Goal: Information Seeking & Learning: Learn about a topic

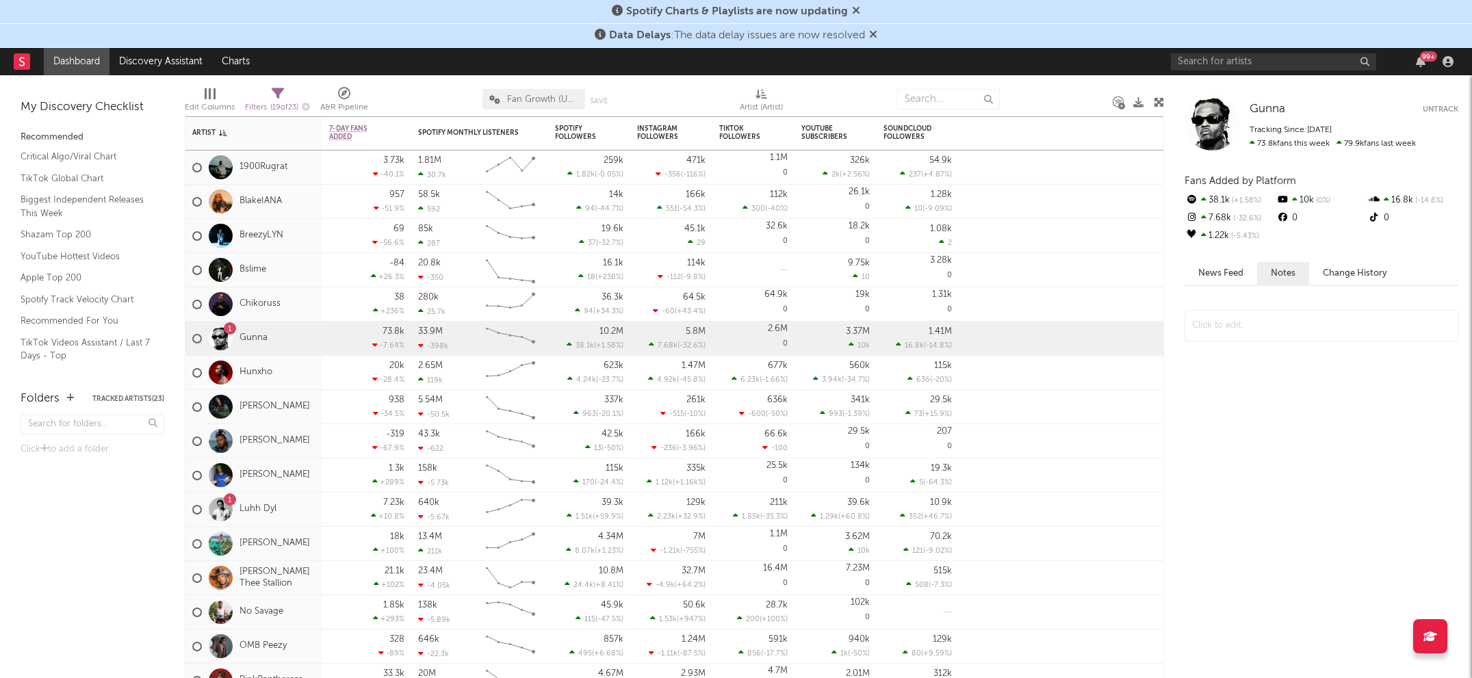
click at [1229, 71] on div "99 +" at bounding box center [1314, 61] width 287 height 27
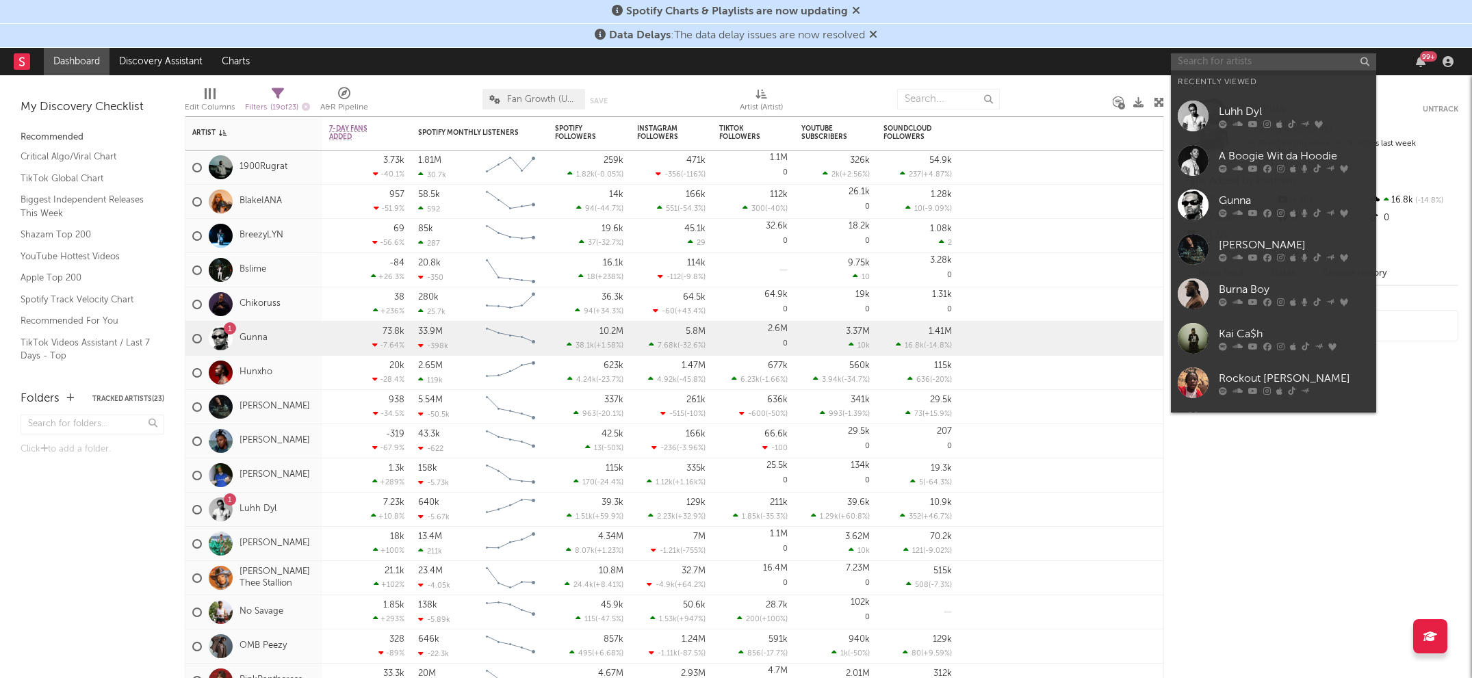
click at [1229, 67] on input "text" at bounding box center [1273, 61] width 205 height 17
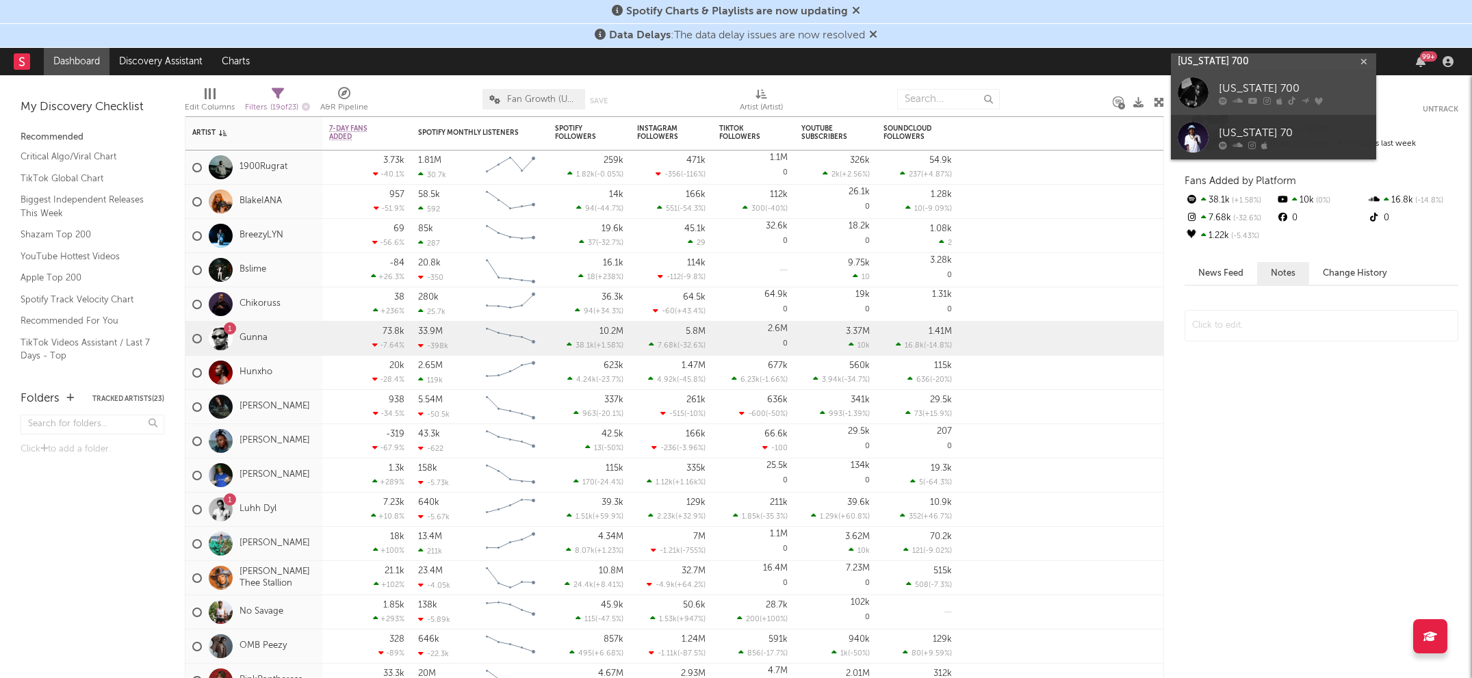
type input "[US_STATE] 700"
click at [1224, 92] on div "[US_STATE] 700" at bounding box center [1294, 89] width 151 height 16
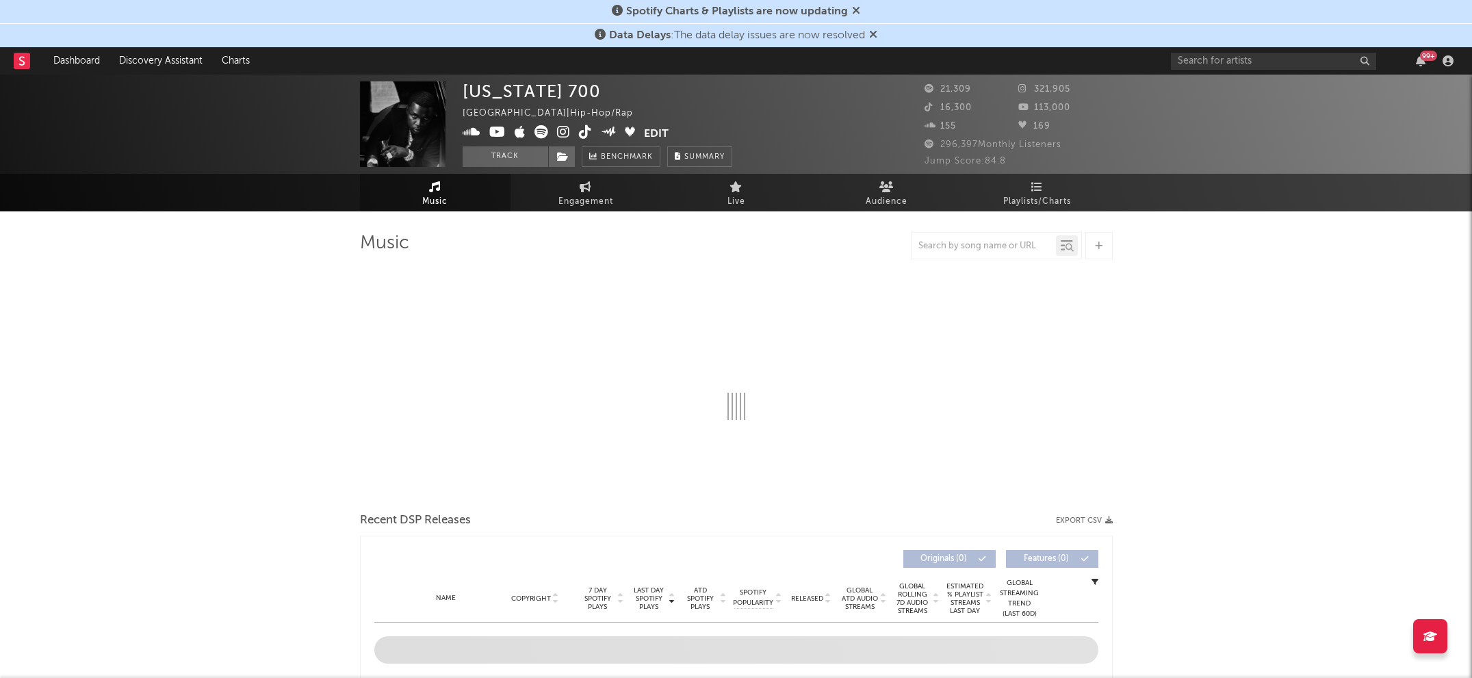
select select "6m"
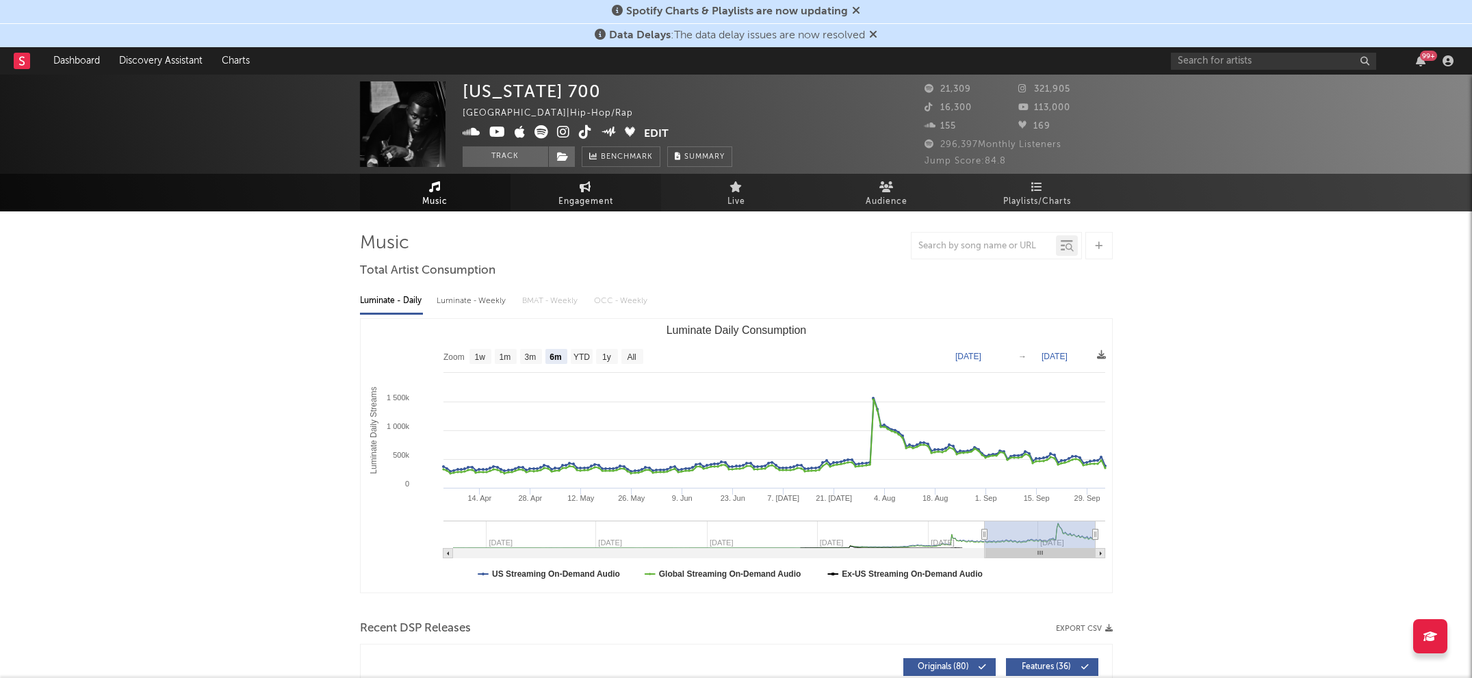
click at [594, 201] on span "Engagement" at bounding box center [586, 202] width 55 height 16
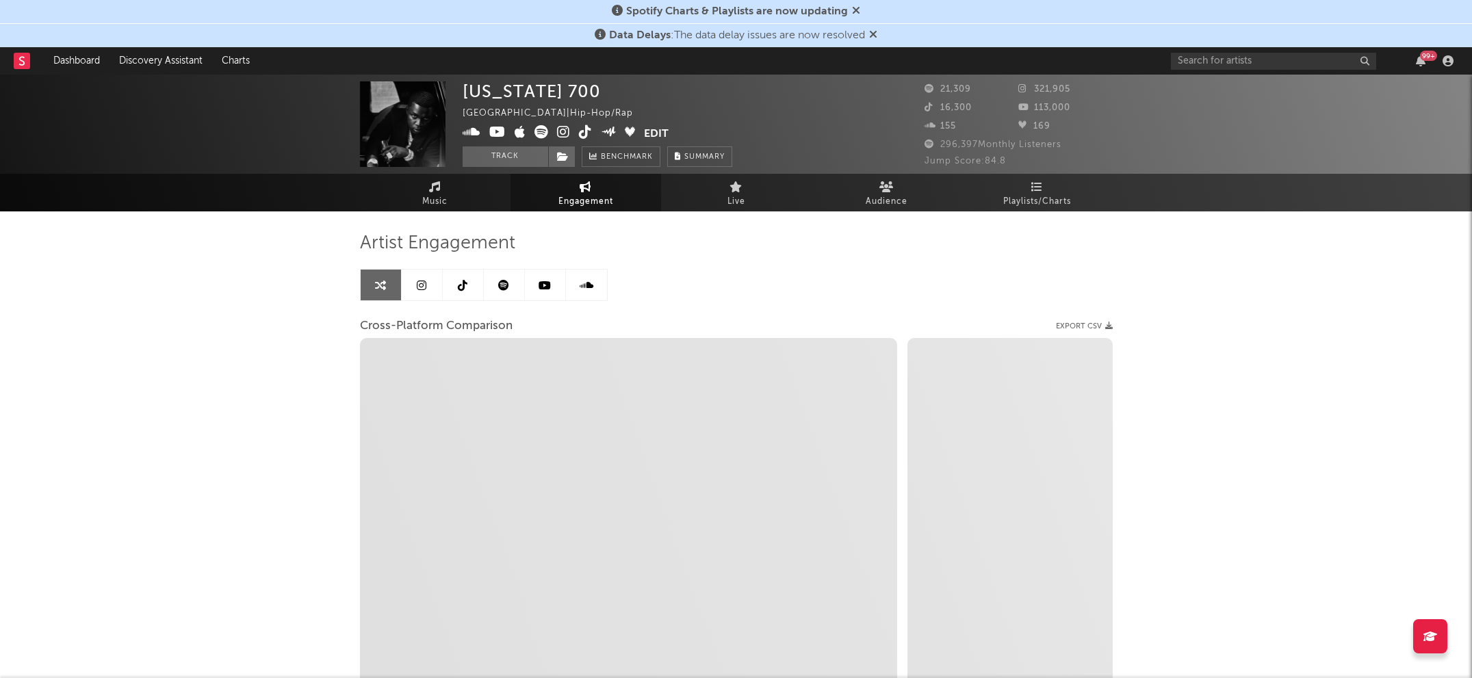
select select "1w"
click at [418, 280] on icon at bounding box center [422, 285] width 10 height 11
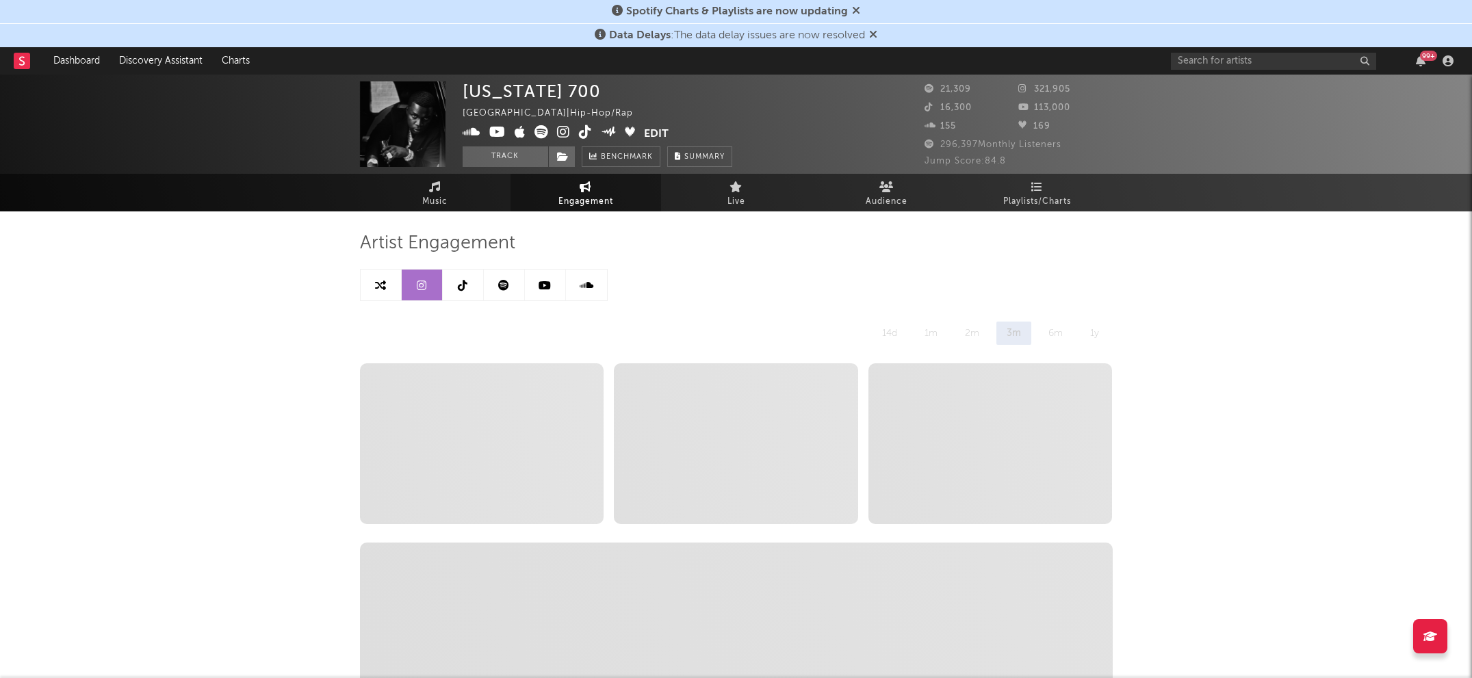
select select "6m"
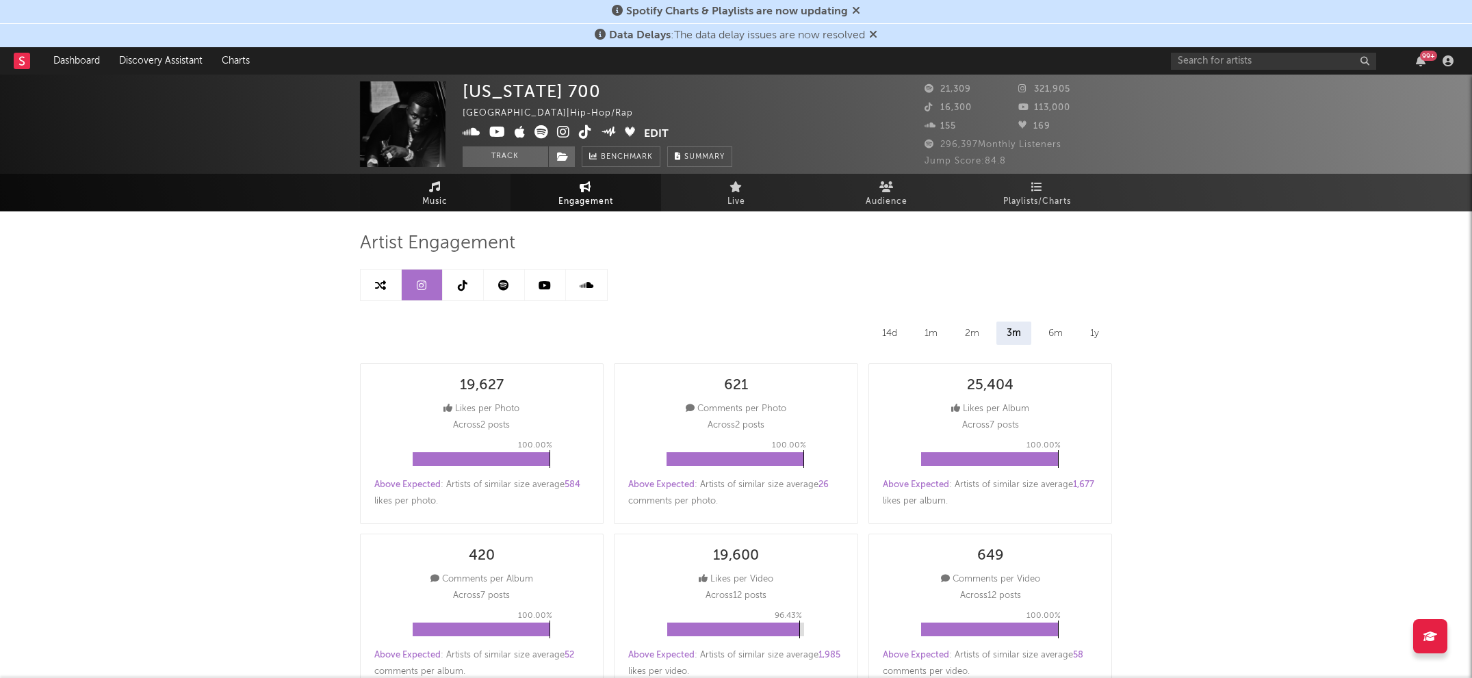
click at [434, 201] on span "Music" at bounding box center [434, 202] width 25 height 16
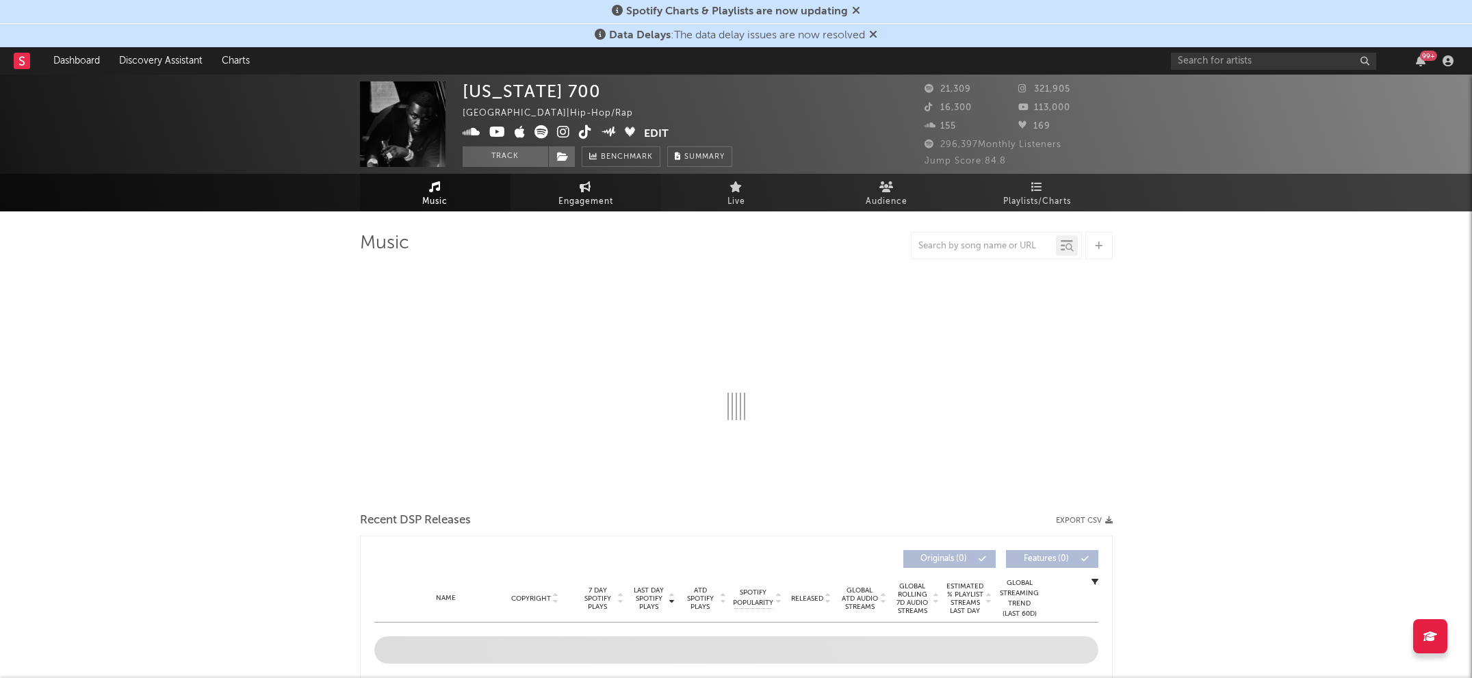
click at [556, 192] on link "Engagement" at bounding box center [586, 193] width 151 height 38
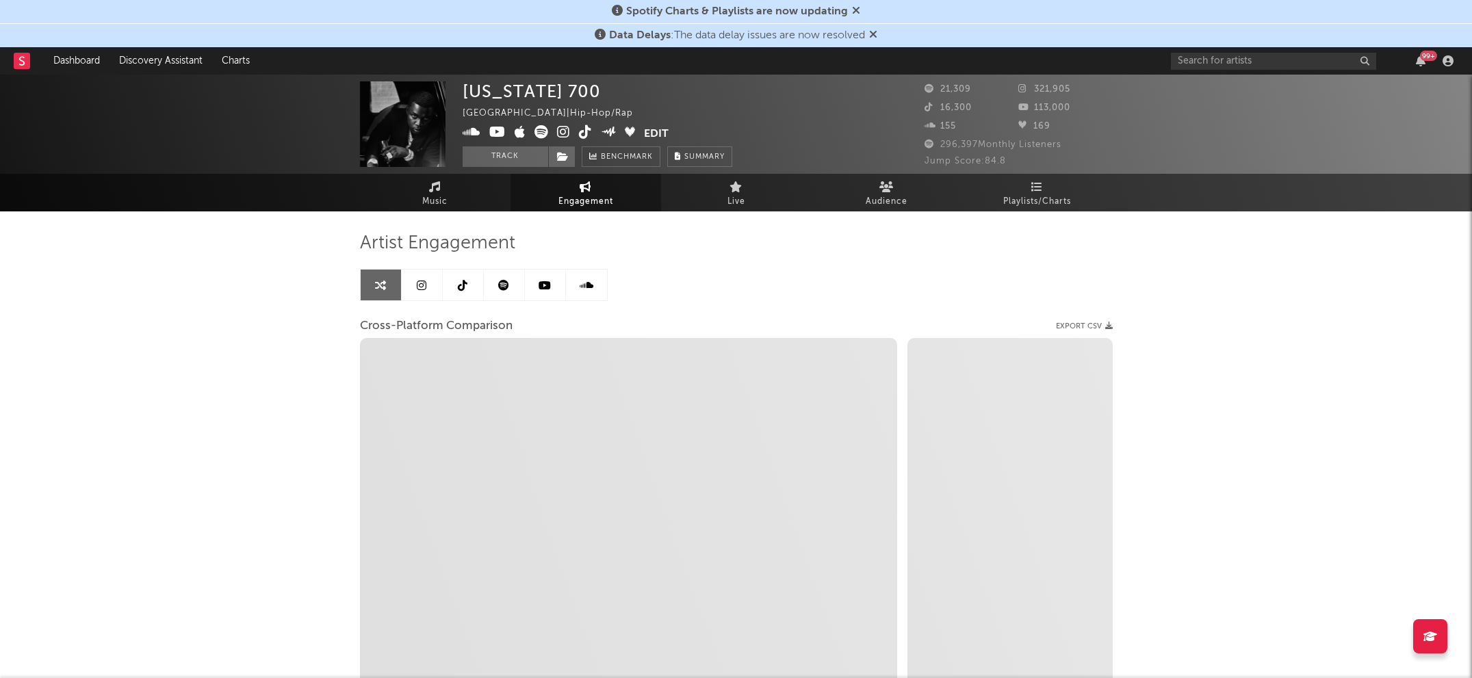
select select "1w"
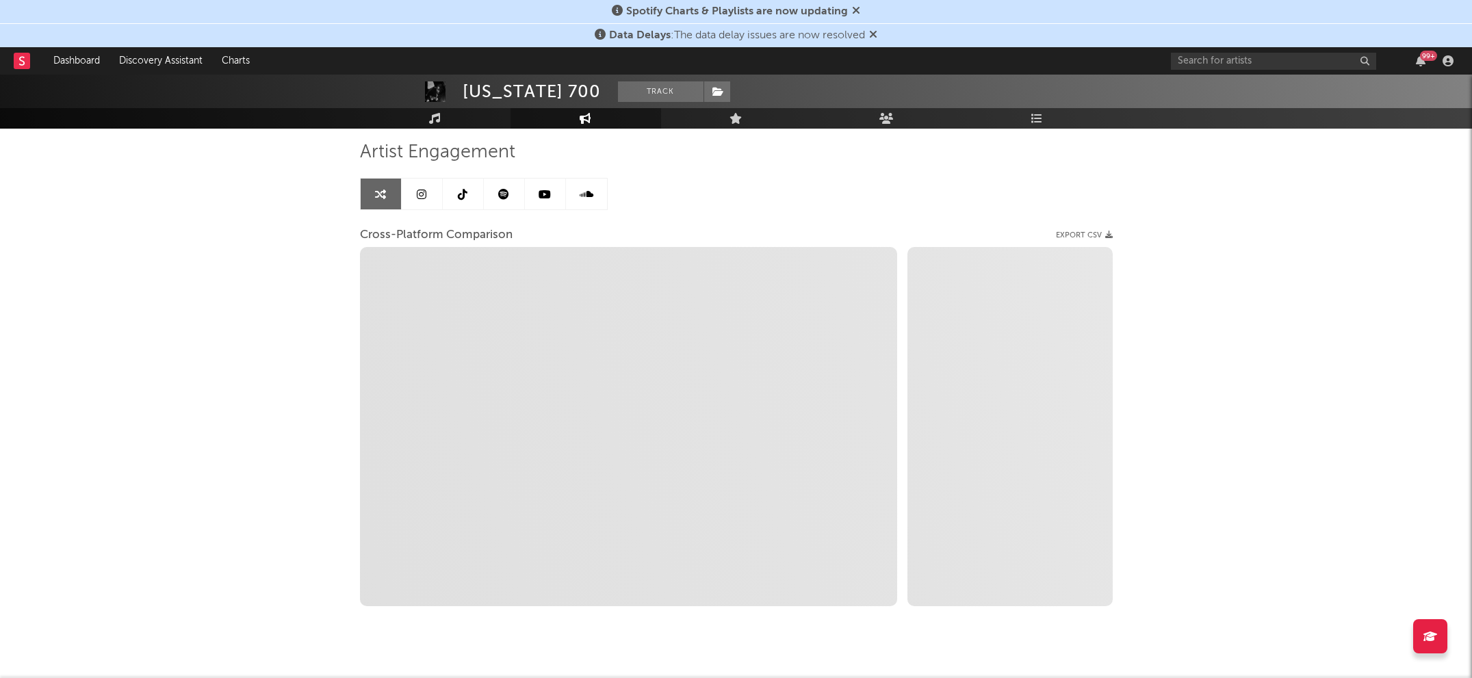
scroll to position [114, 0]
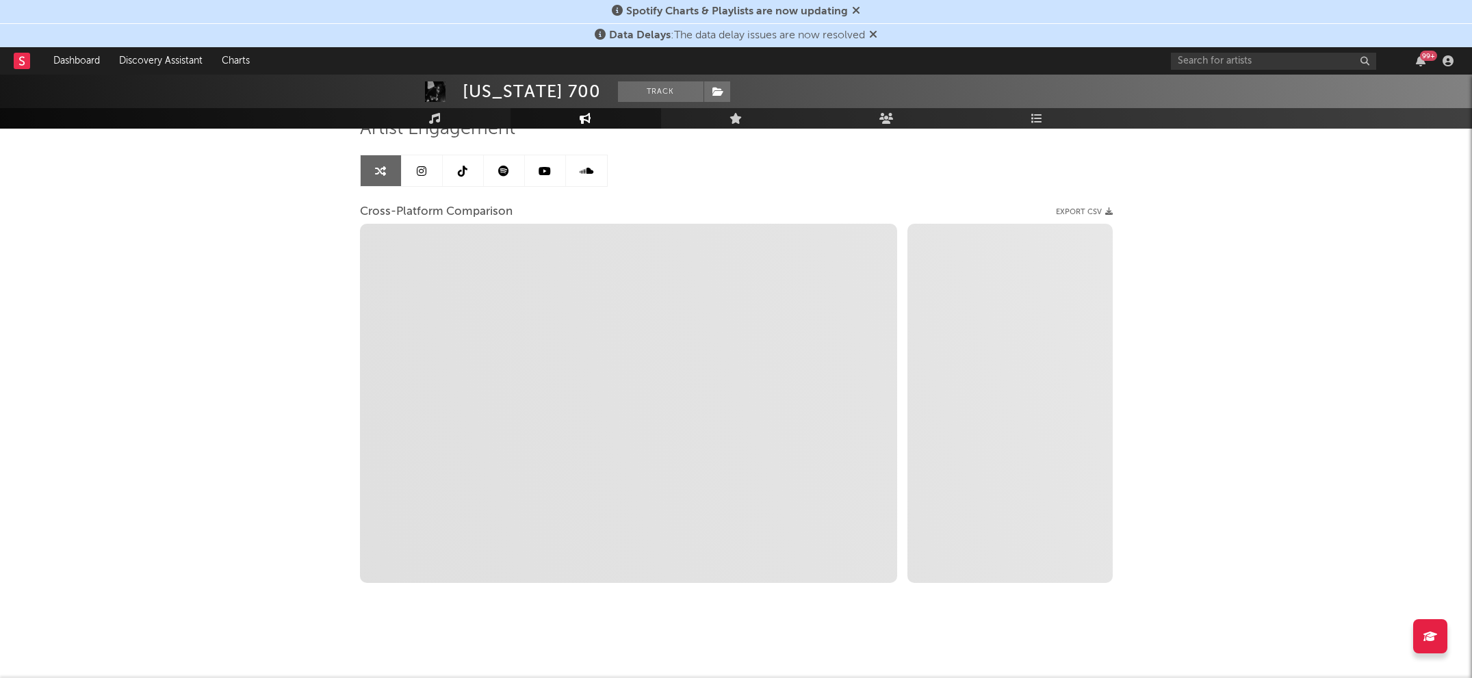
click at [421, 166] on icon at bounding box center [422, 171] width 10 height 11
select select "6m"
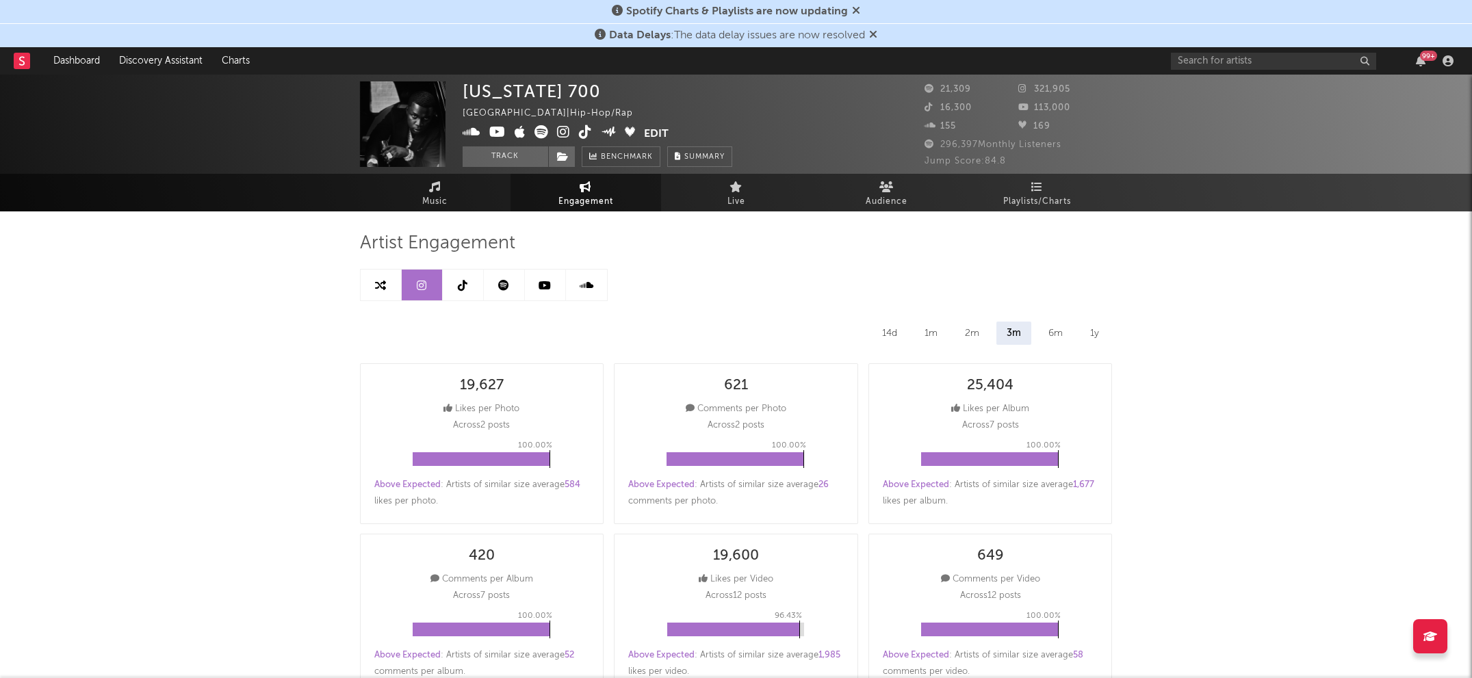
click at [385, 283] on icon at bounding box center [380, 285] width 11 height 11
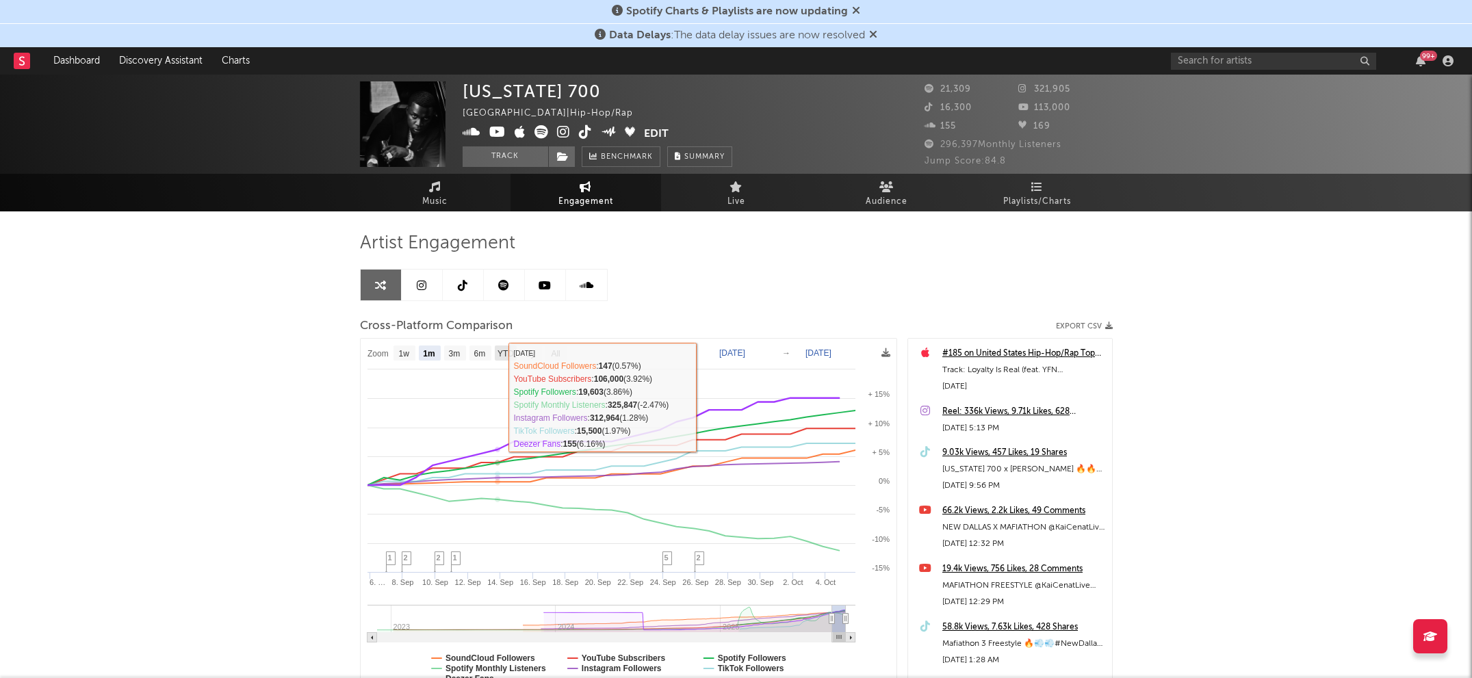
click at [503, 356] on text "YTD" at bounding box center [505, 354] width 16 height 10
select select "YTD"
type input "[DATE]"
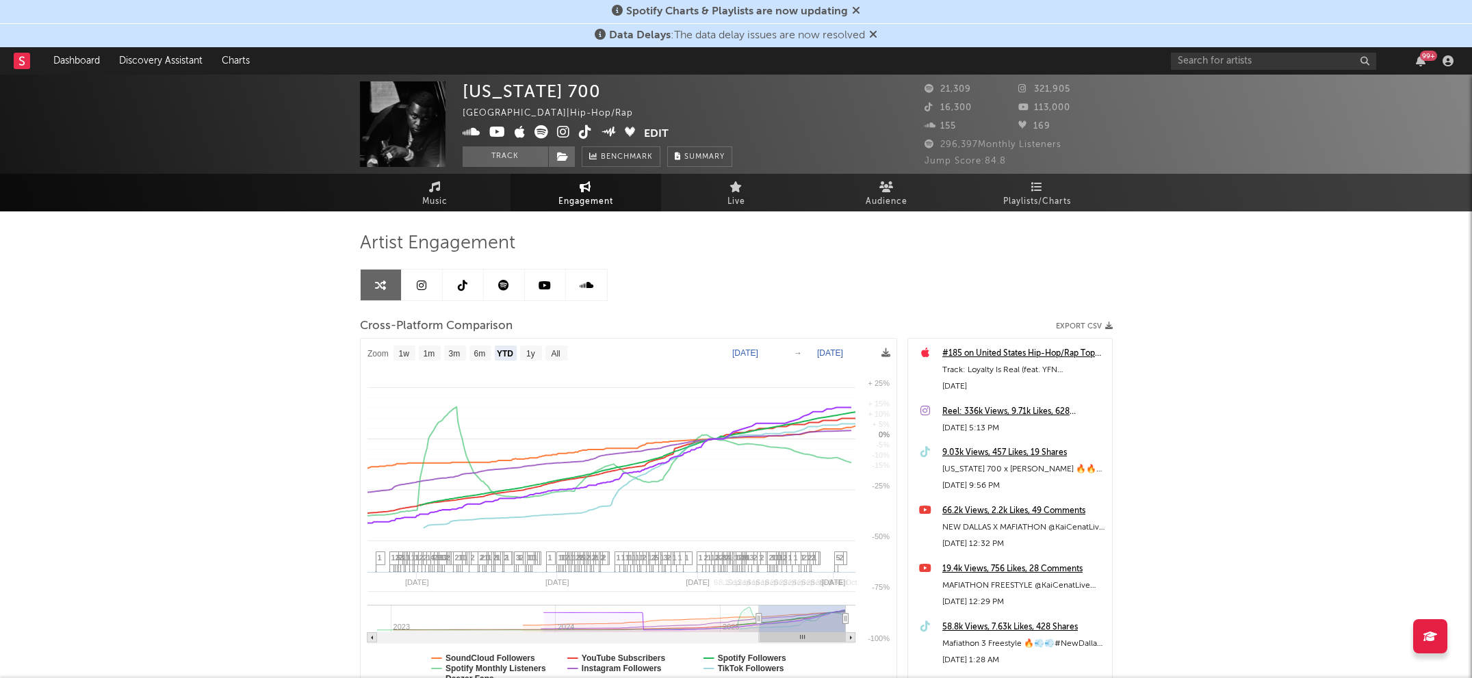
select select "1w"
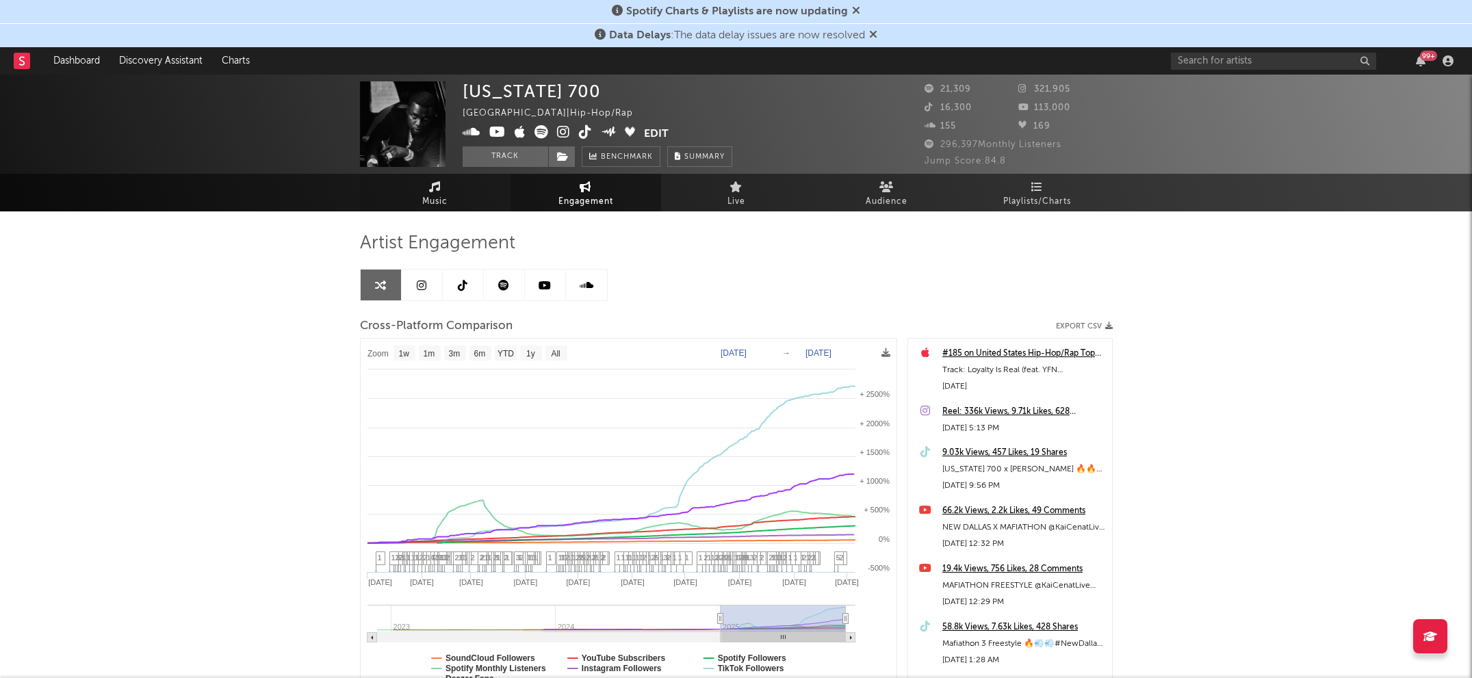
click at [449, 208] on link "Music" at bounding box center [435, 193] width 151 height 38
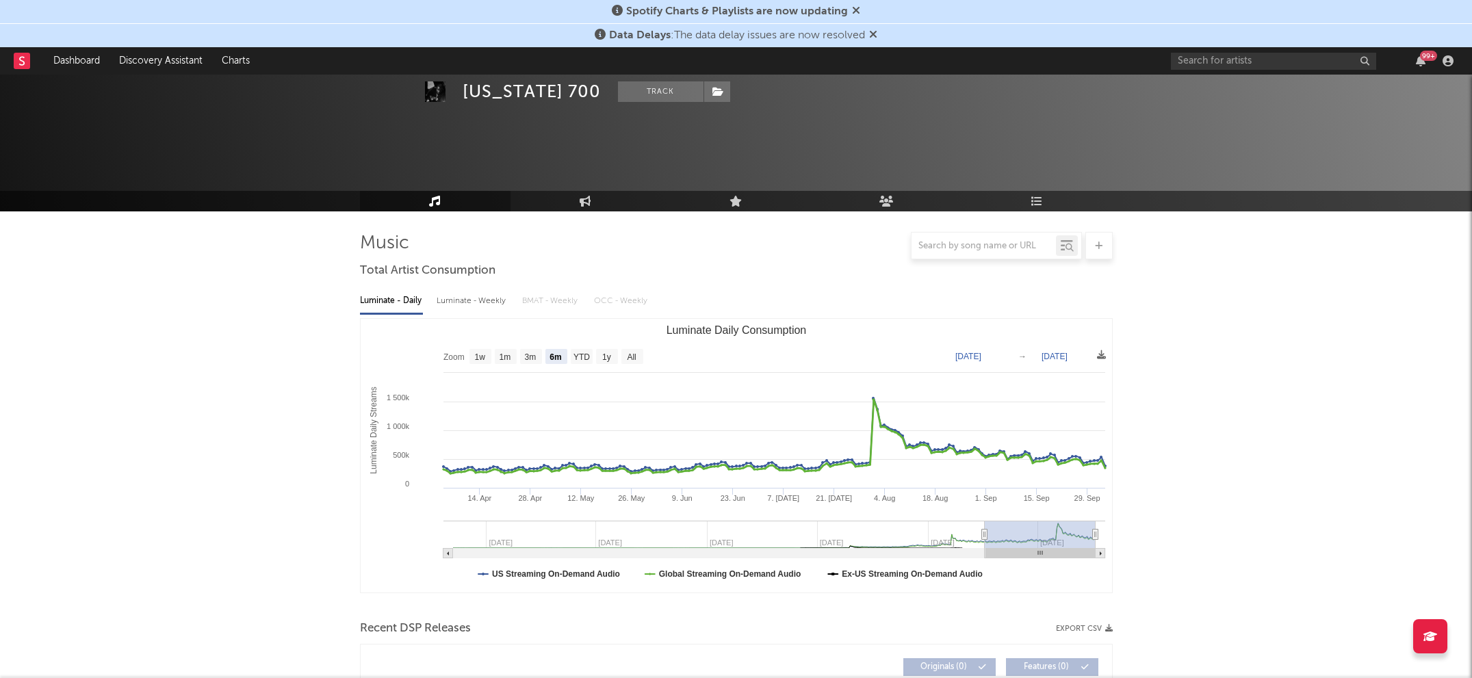
scroll to position [91, 0]
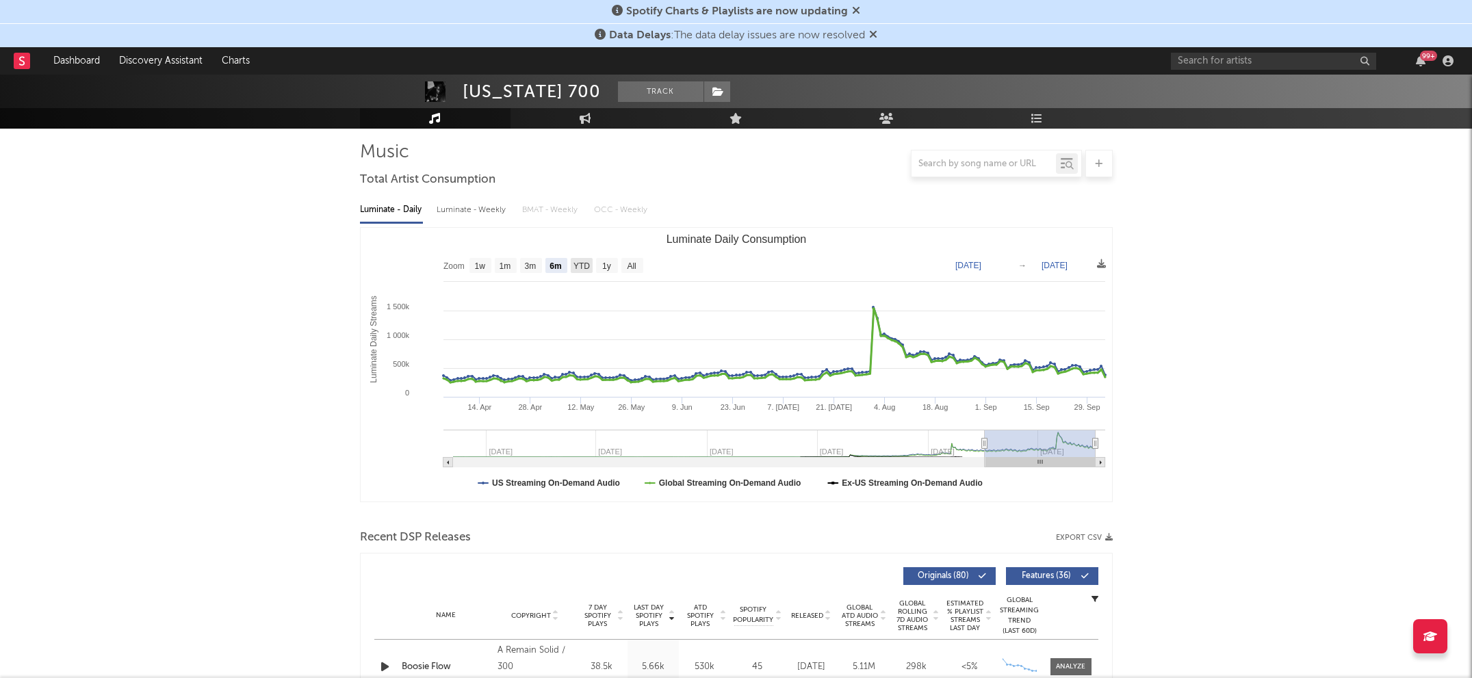
click at [575, 261] on text "YTD" at bounding box center [581, 266] width 16 height 10
select select "YTD"
type input "[DATE]"
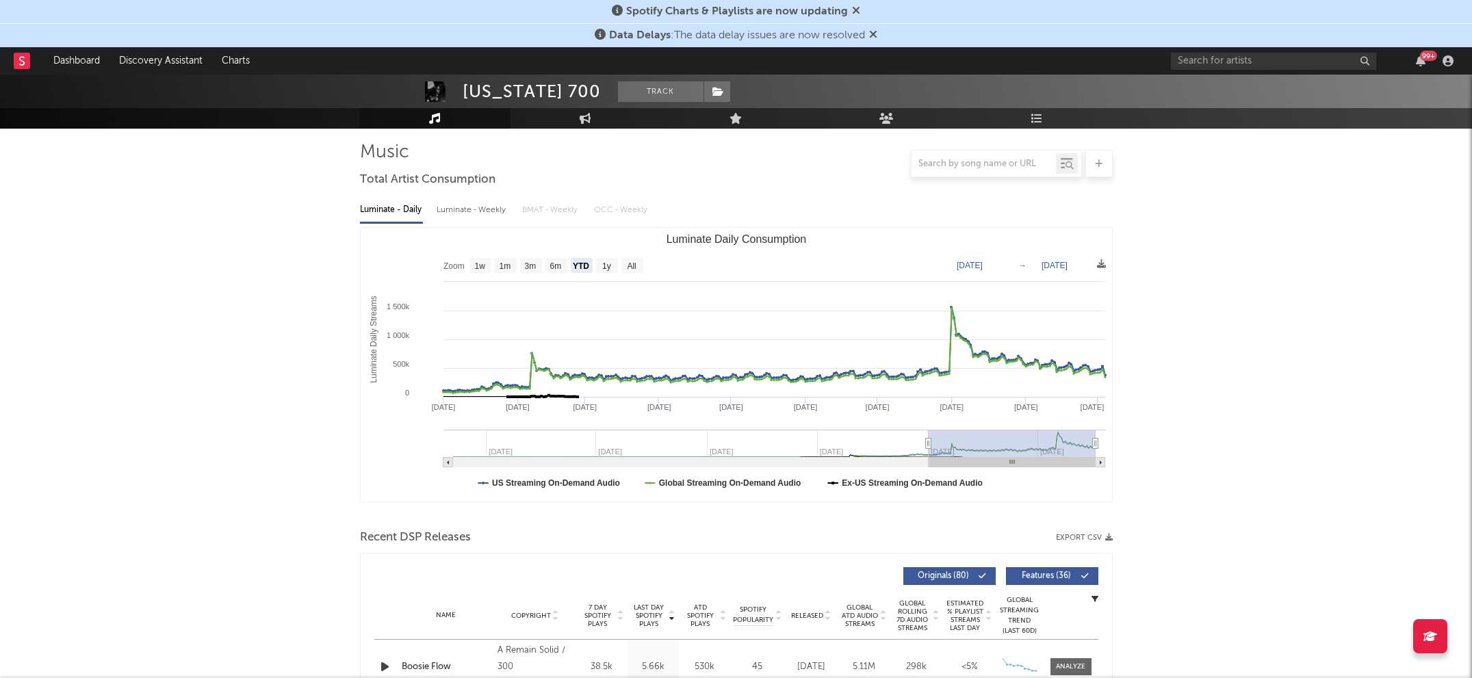
click at [492, 208] on div "Luminate - Weekly" at bounding box center [473, 209] width 72 height 23
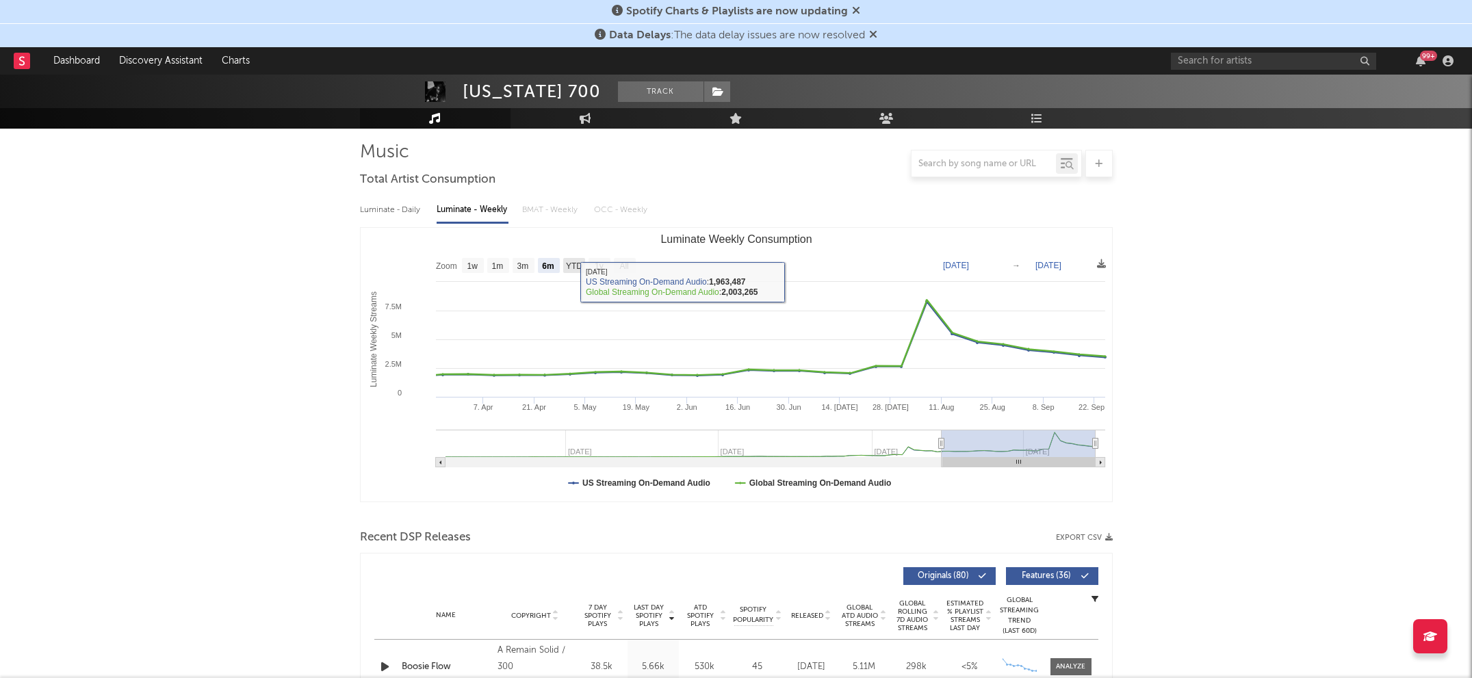
click at [572, 272] on rect "Luminate Weekly Consumption" at bounding box center [574, 265] width 22 height 15
select select "YTD"
type input "[DATE]"
